Goal: Transaction & Acquisition: Purchase product/service

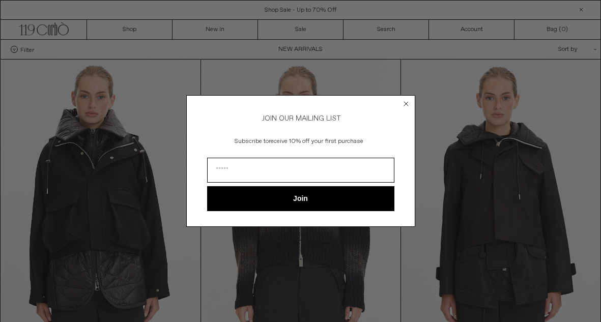
click at [406, 102] on circle "Close dialog" at bounding box center [406, 104] width 10 height 10
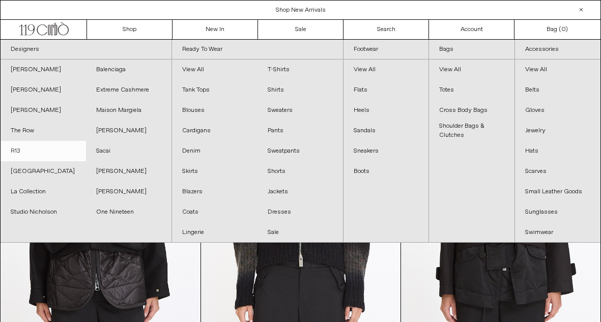
click at [14, 151] on link "R13" at bounding box center [43, 151] width 85 height 20
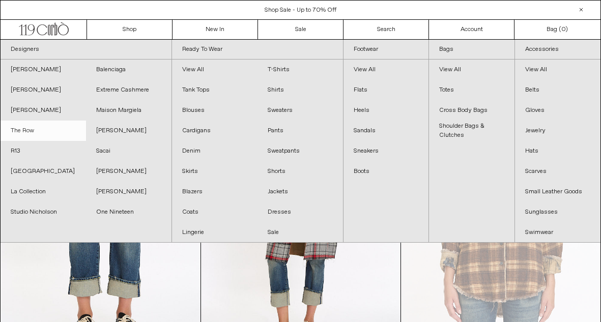
click at [24, 133] on link "The Row" at bounding box center [43, 131] width 85 height 20
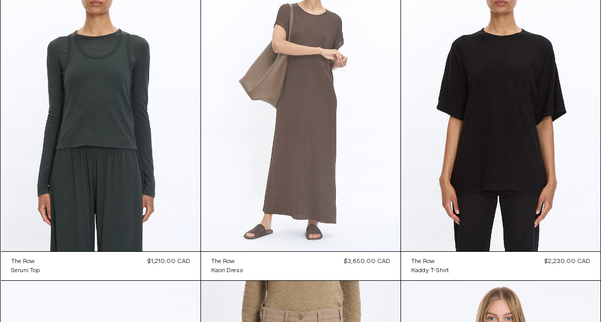
scroll to position [2408, 0]
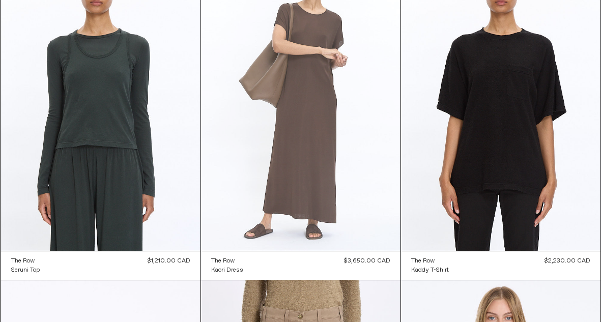
click at [298, 182] on at bounding box center [300, 101] width 199 height 299
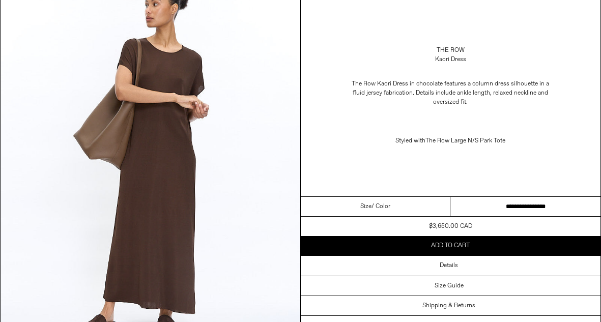
scroll to position [90, 0]
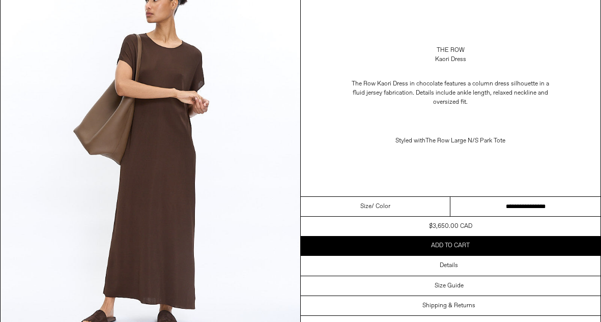
click at [487, 208] on select "**********" at bounding box center [525, 207] width 150 height 20
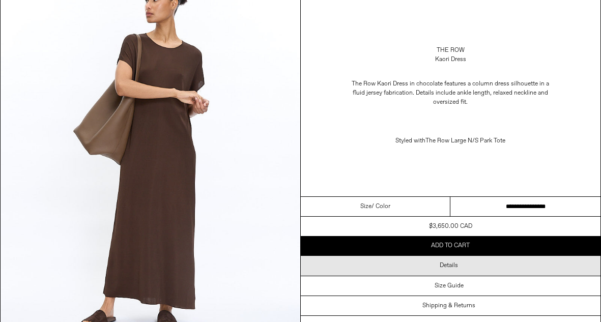
click at [446, 265] on h3 "Details" at bounding box center [448, 265] width 18 height 7
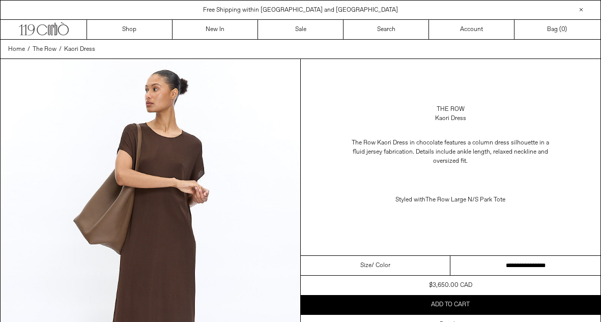
scroll to position [0, 0]
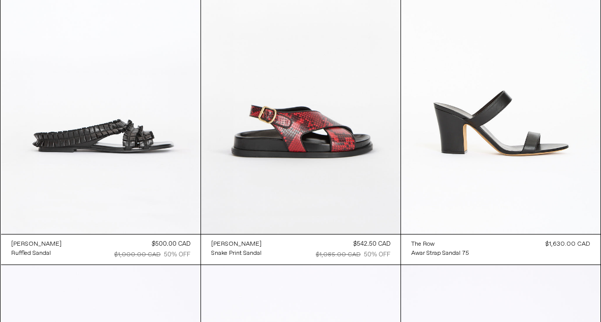
scroll to position [790, 0]
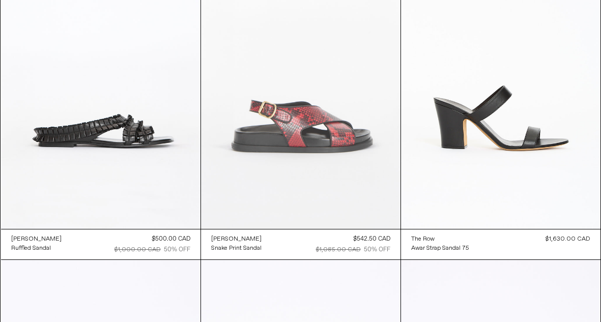
click at [314, 124] on at bounding box center [300, 79] width 199 height 299
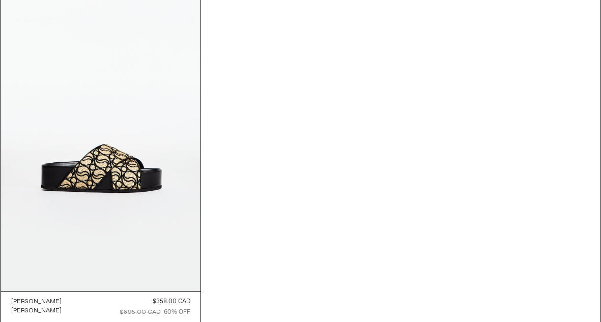
scroll to position [2052, 0]
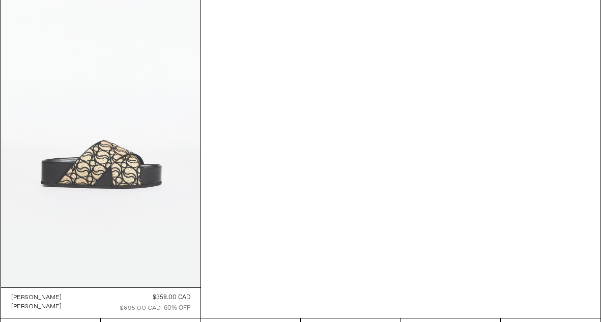
click at [143, 163] on at bounding box center [100, 137] width 199 height 299
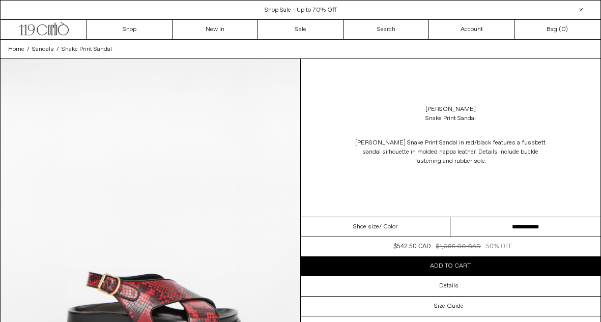
click at [519, 221] on select "**********" at bounding box center [525, 227] width 150 height 20
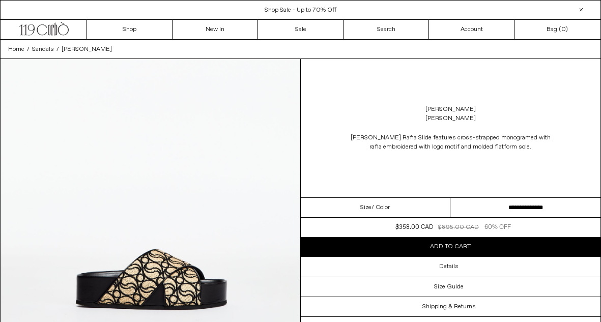
click at [497, 206] on select "**********" at bounding box center [525, 208] width 150 height 20
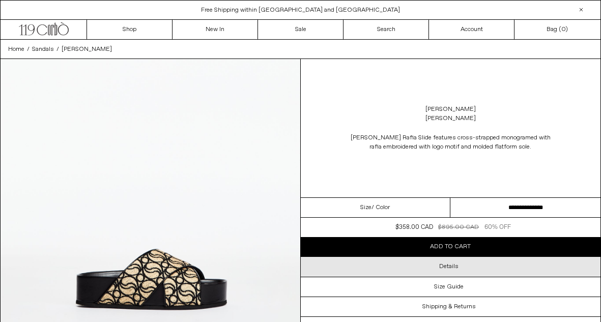
click at [432, 271] on div "Details" at bounding box center [451, 266] width 300 height 19
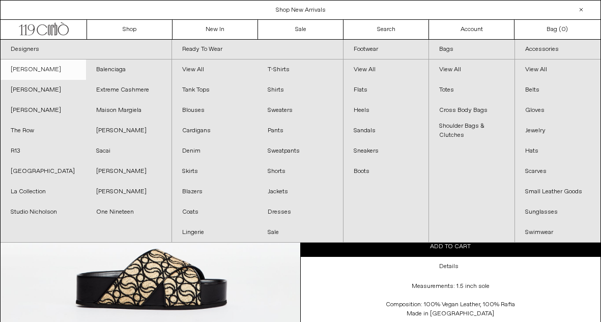
click at [62, 66] on link "[PERSON_NAME]" at bounding box center [43, 70] width 85 height 20
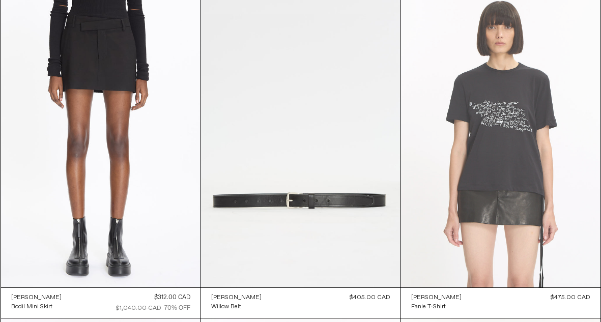
scroll to position [73, 0]
